Goal: Find specific page/section: Find specific page/section

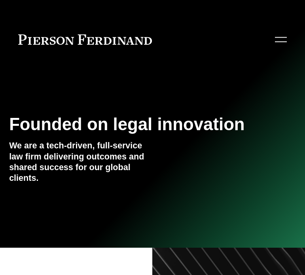
click at [283, 43] on div at bounding box center [281, 39] width 12 height 14
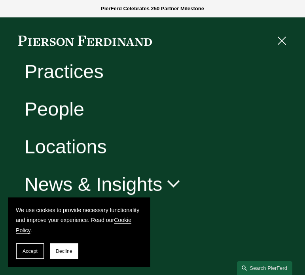
scroll to position [55, 0]
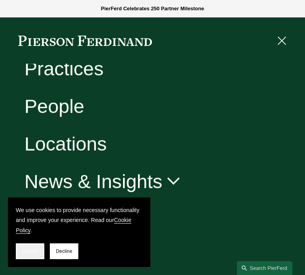
click at [26, 254] on span "Accept" at bounding box center [30, 252] width 15 height 6
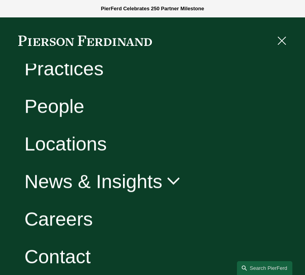
click at [56, 216] on link "Careers" at bounding box center [59, 218] width 68 height 19
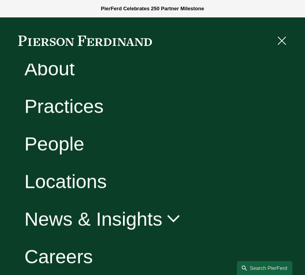
scroll to position [0, 0]
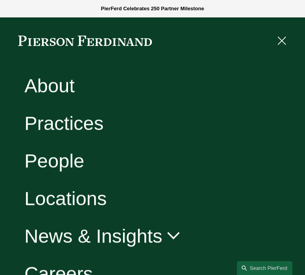
click at [279, 36] on div at bounding box center [281, 41] width 12 height 14
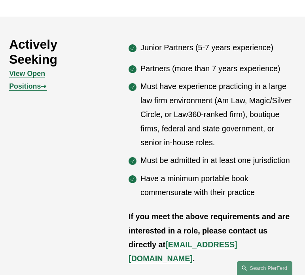
scroll to position [315, 0]
